Goal: Task Accomplishment & Management: Manage account settings

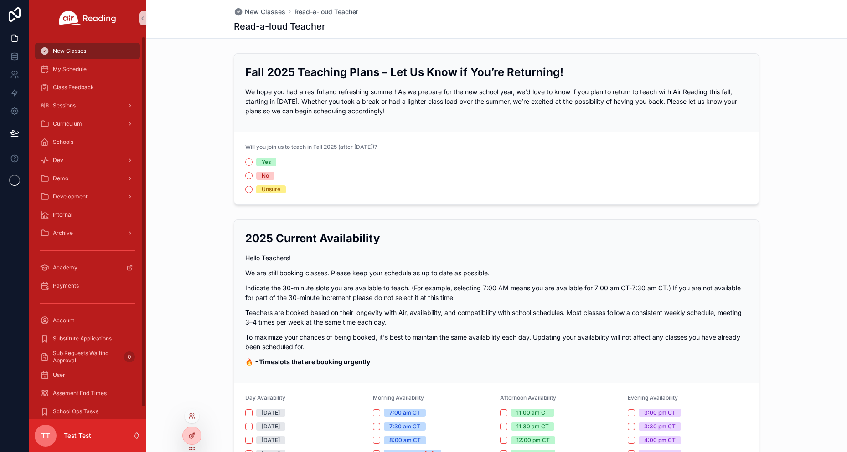
click at [186, 441] on div at bounding box center [192, 435] width 18 height 17
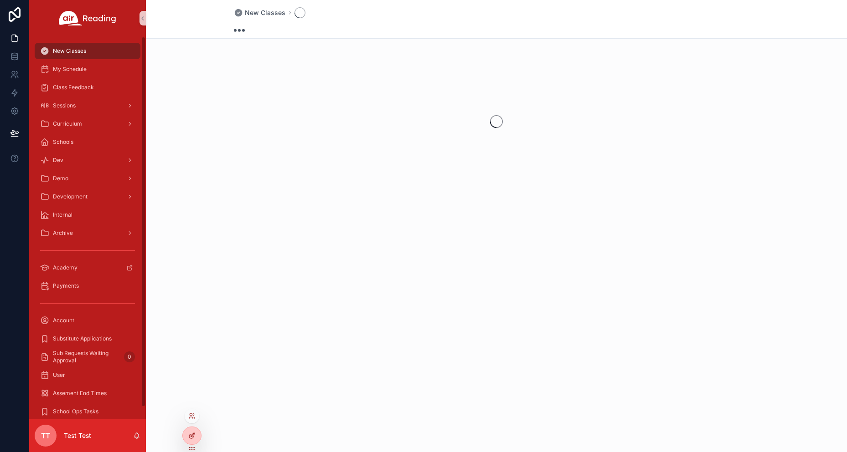
click at [190, 436] on icon at bounding box center [191, 435] width 7 height 7
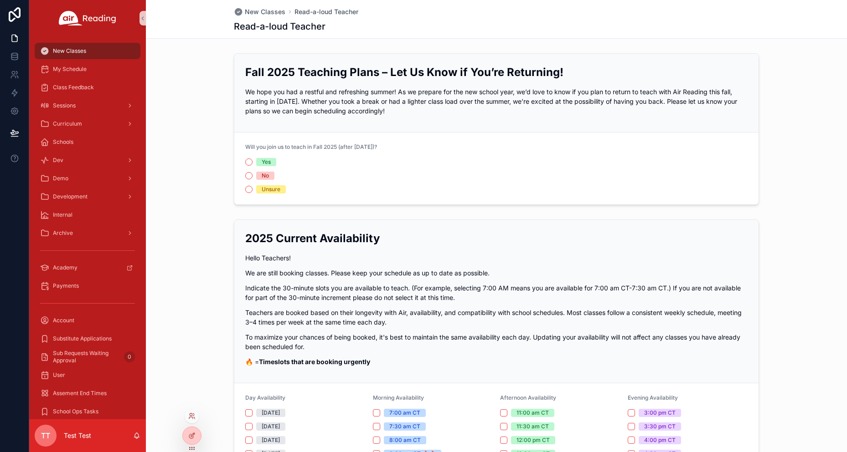
click at [195, 411] on div at bounding box center [192, 416] width 15 height 15
click at [193, 414] on icon at bounding box center [191, 416] width 7 height 7
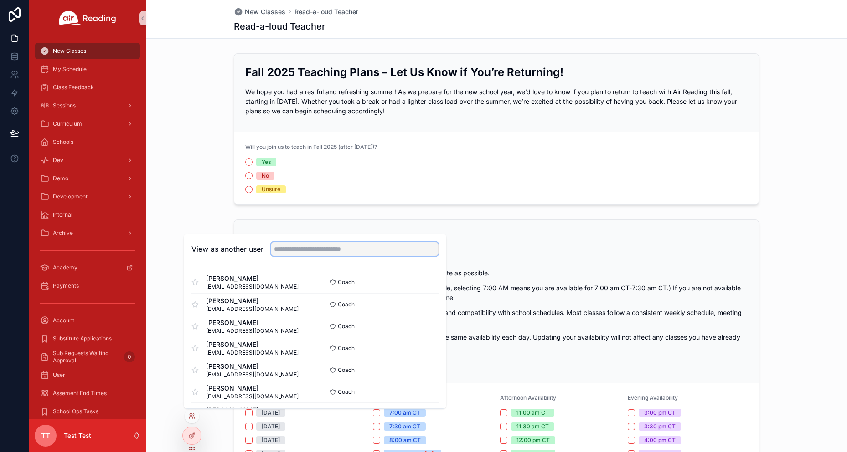
click at [298, 250] on input "text" at bounding box center [355, 249] width 168 height 15
type input "*****"
click at [417, 390] on button "Select" at bounding box center [427, 390] width 24 height 13
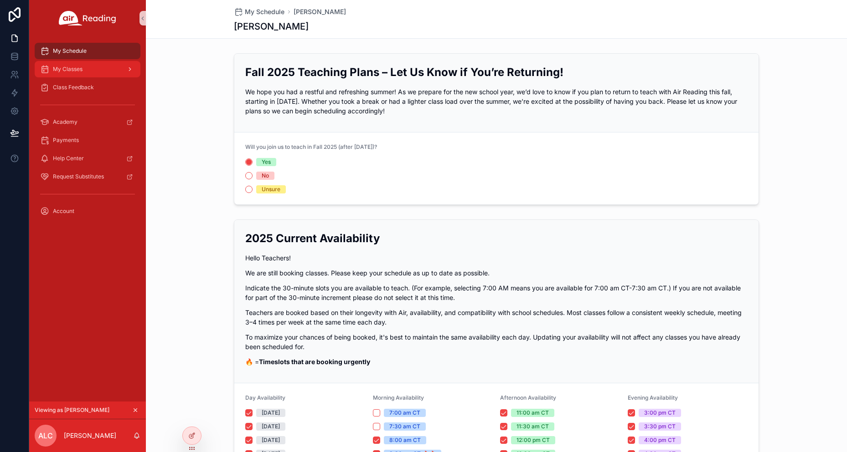
click at [88, 69] on div "My Classes" at bounding box center [87, 69] width 95 height 15
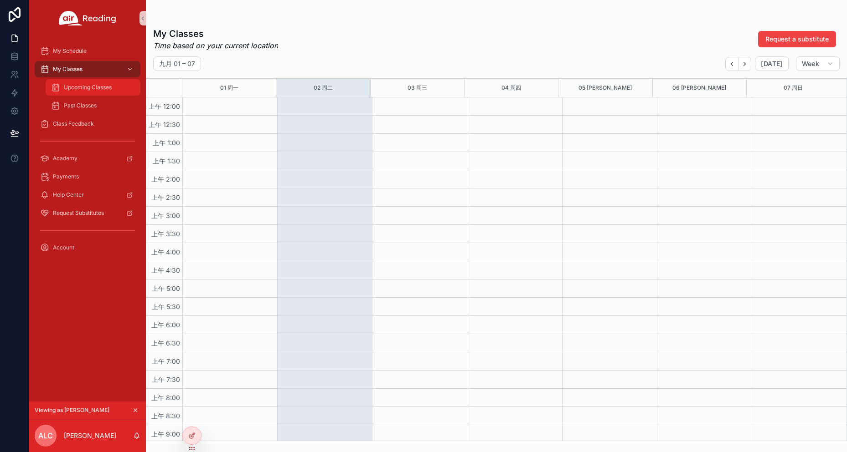
click at [118, 88] on div "Upcoming Classes" at bounding box center [93, 87] width 84 height 15
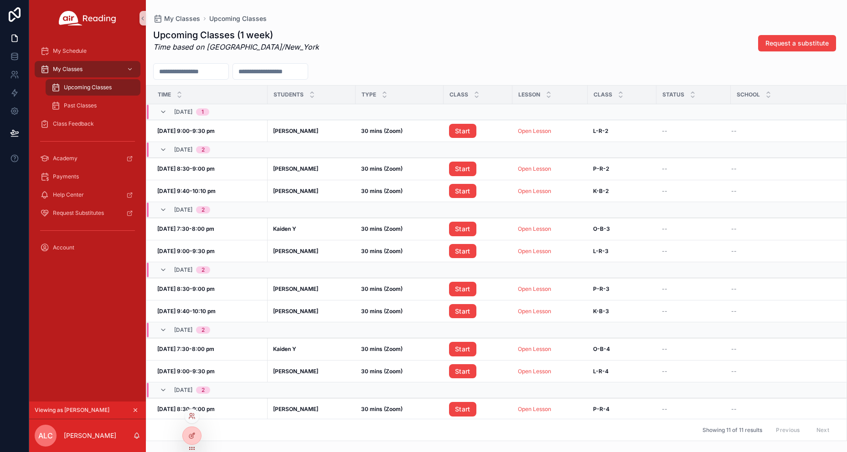
click at [193, 412] on div at bounding box center [192, 416] width 15 height 15
click at [191, 419] on icon at bounding box center [191, 416] width 7 height 7
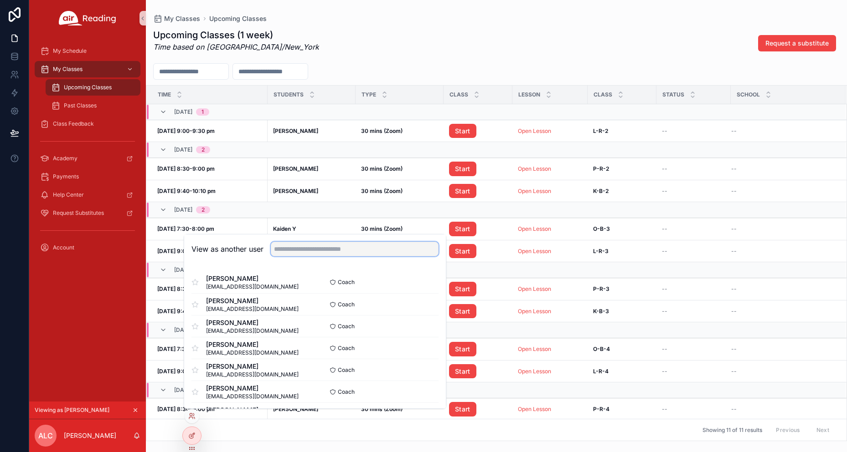
click at [307, 251] on input "text" at bounding box center [355, 249] width 168 height 15
paste input "**********"
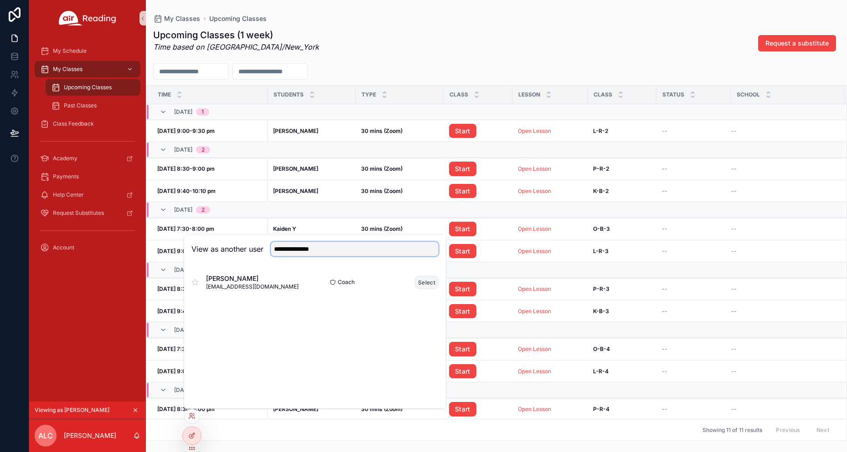
type input "**********"
click at [424, 285] on button "Select" at bounding box center [427, 282] width 24 height 13
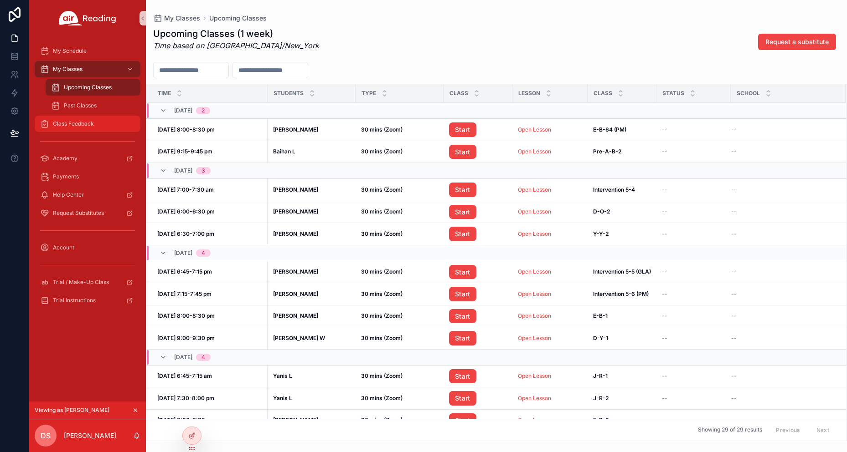
click at [82, 124] on span "Class Feedback" at bounding box center [73, 123] width 41 height 7
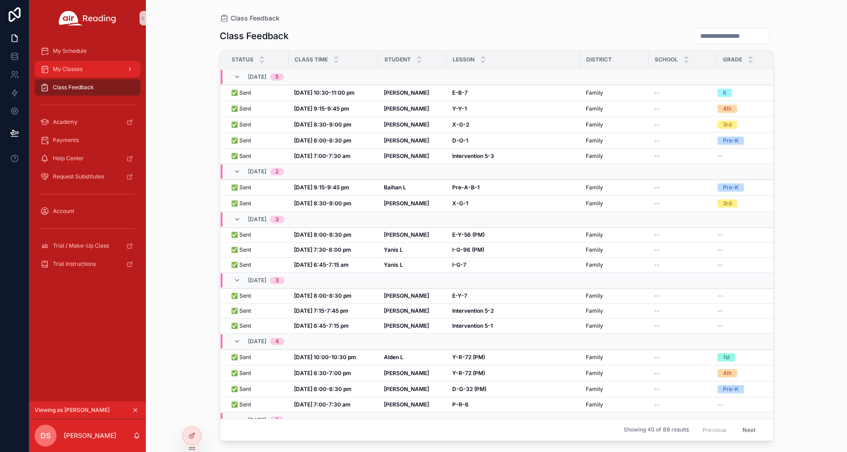
click at [68, 68] on span "My Classes" at bounding box center [68, 69] width 30 height 7
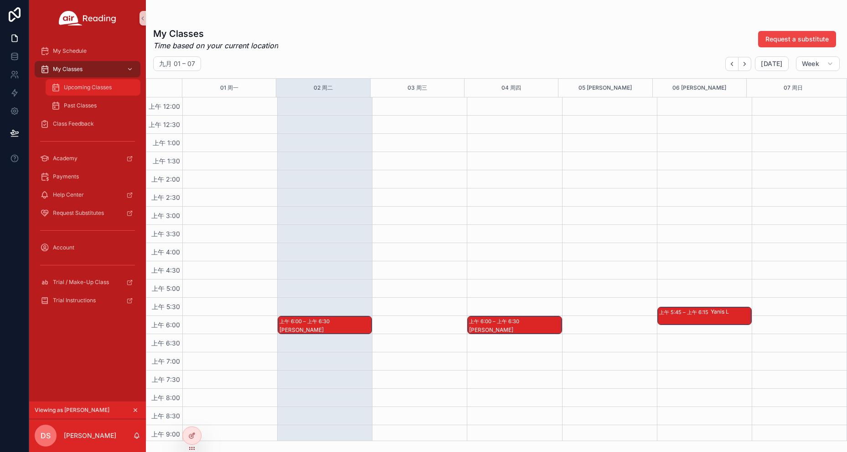
click at [79, 87] on span "Upcoming Classes" at bounding box center [88, 87] width 48 height 7
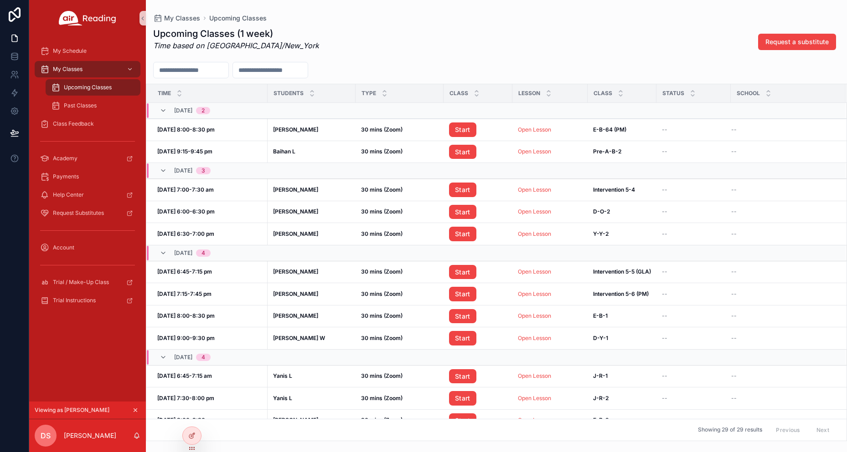
click at [459, 53] on div "Upcoming Classes (1 week) Time based on America/New_York Request a substitute" at bounding box center [496, 41] width 686 height 29
click at [406, 29] on div "Upcoming Classes (1 week) Time based on America/New_York Request a substitute" at bounding box center [496, 41] width 686 height 29
click at [452, 32] on div "Upcoming Classes (1 week) Time based on America/New_York Request a substitute" at bounding box center [496, 41] width 686 height 29
